Goal: Use online tool/utility: Use online tool/utility

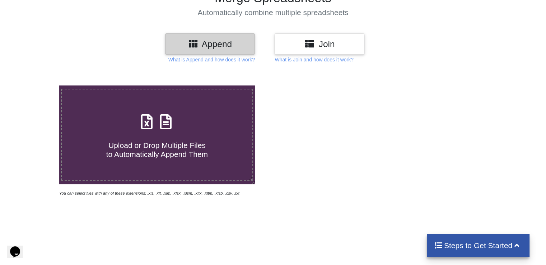
click at [164, 107] on label "Upload or Drop Multiple Files to Automatically Append Them" at bounding box center [157, 135] width 192 height 92
click at [37, 85] on input "Upload or Drop Multiple Files to Automatically Append Them" at bounding box center [37, 85] width 0 height 0
type input "C:\fakepath\Export_7_12_2024.xls"
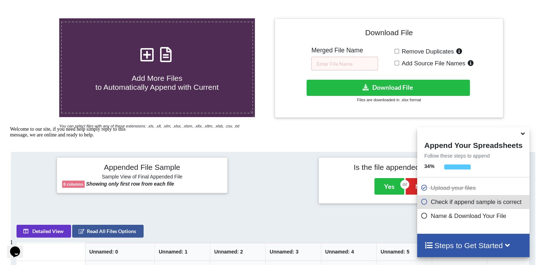
scroll to position [132, 0]
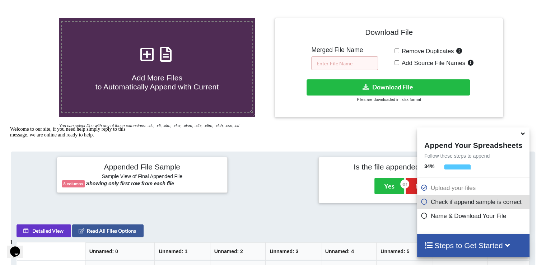
click at [348, 63] on input "text" at bounding box center [344, 63] width 67 height 14
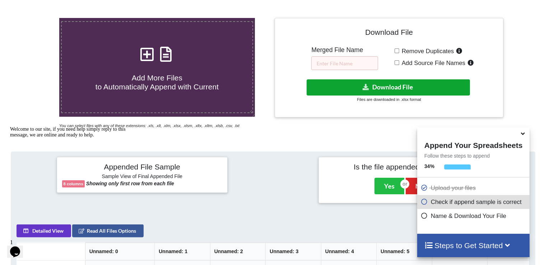
click at [363, 90] on button "Download File" at bounding box center [387, 87] width 163 height 16
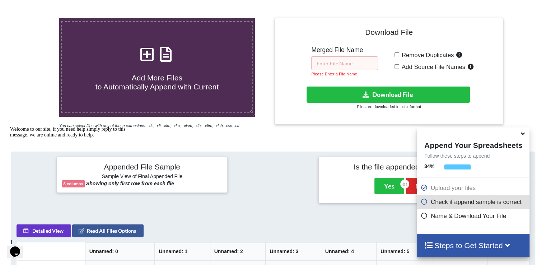
click at [340, 63] on input "text" at bounding box center [344, 63] width 67 height 14
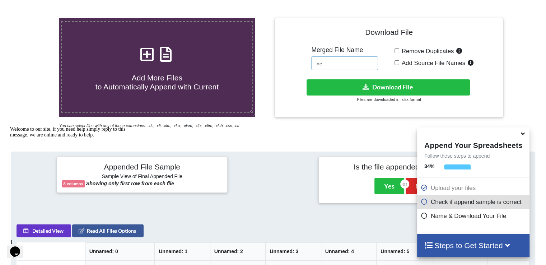
type input "n"
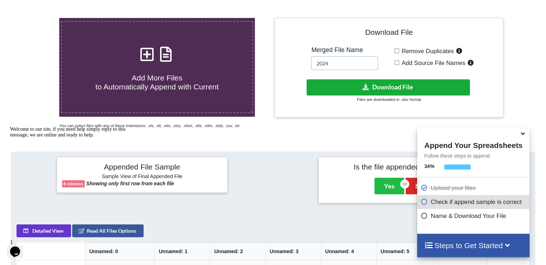
type input "2024"
click at [341, 83] on button "Download File" at bounding box center [387, 87] width 163 height 16
